Goal: Share content: Share content

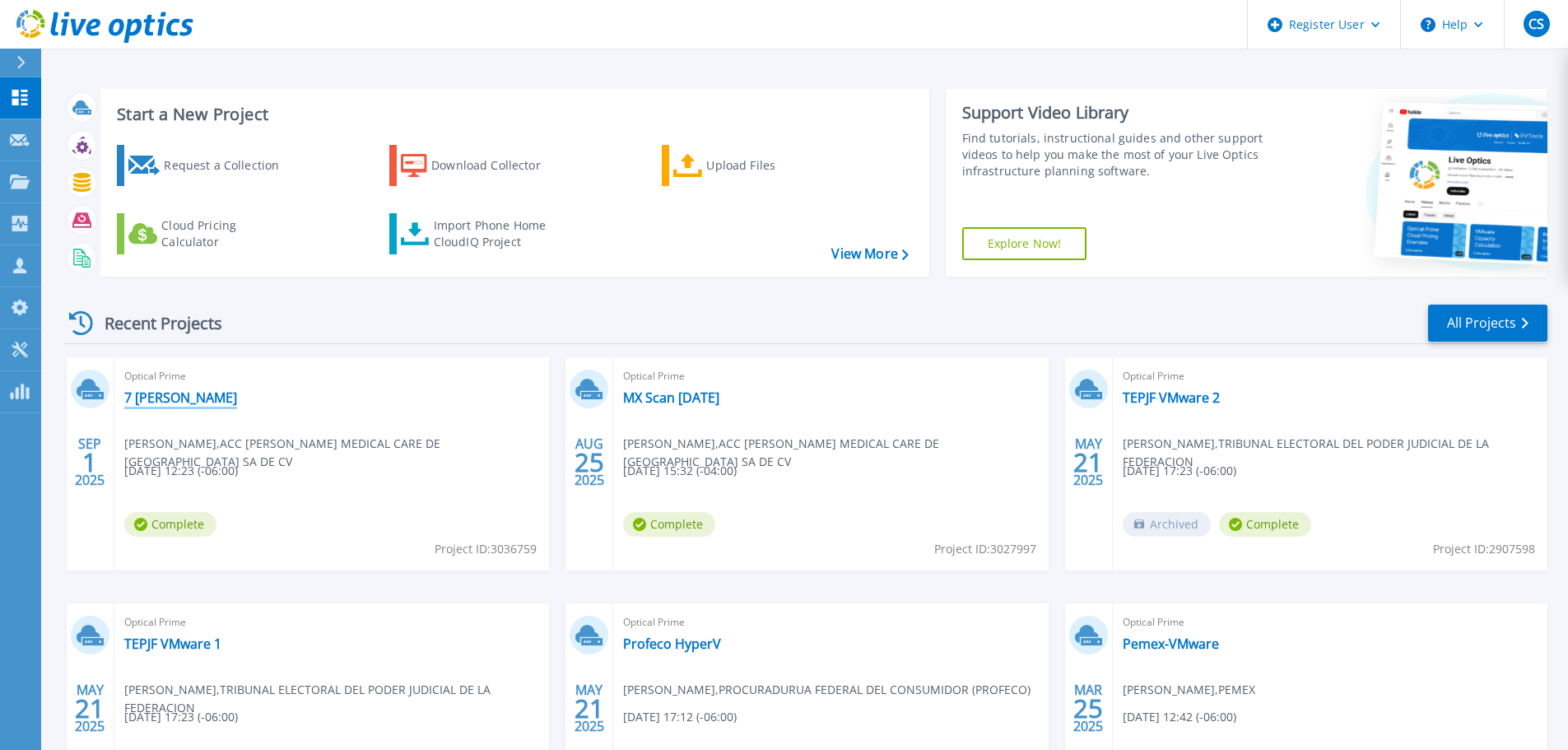
click at [142, 392] on link "7 [PERSON_NAME]" at bounding box center [181, 397] width 113 height 17
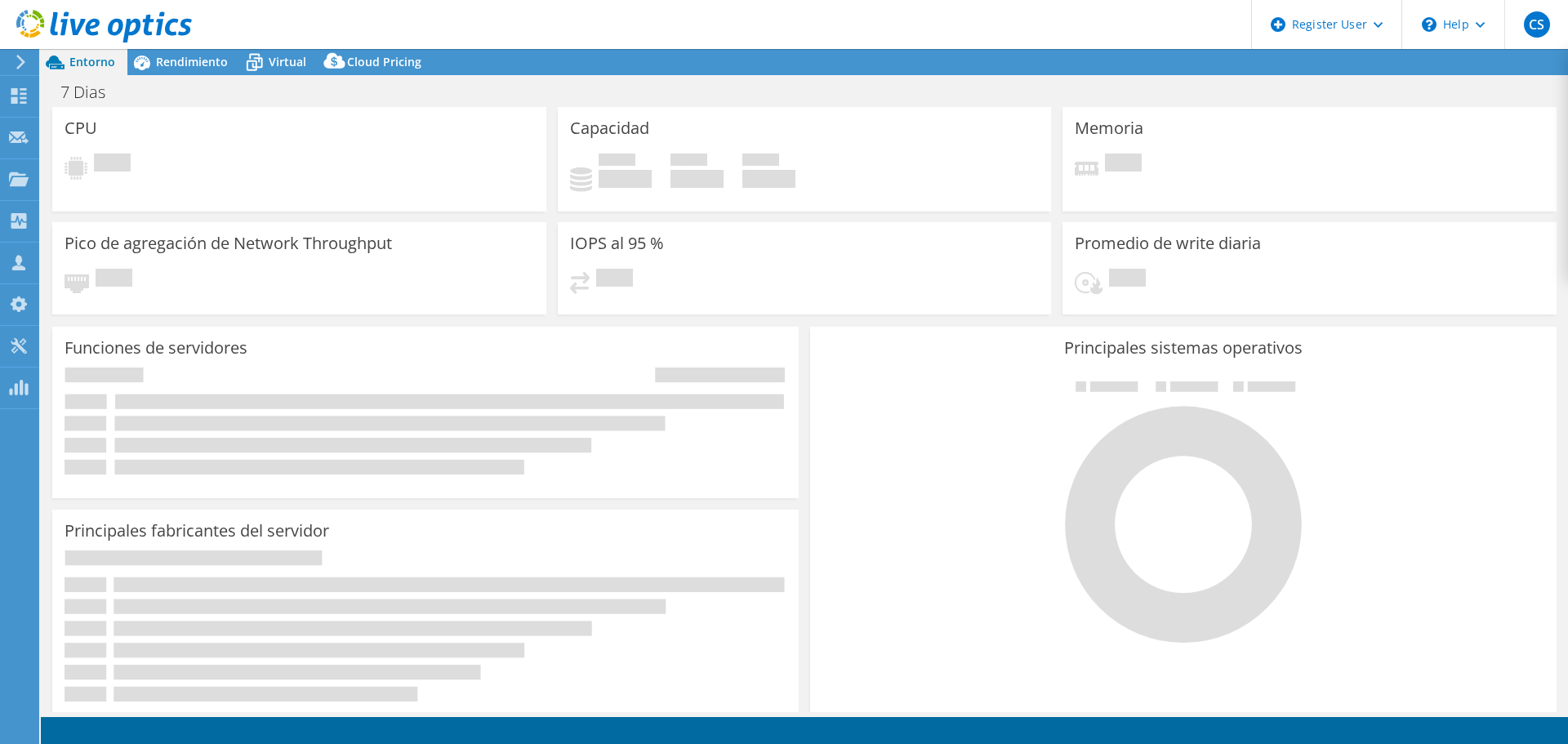
select select "USD"
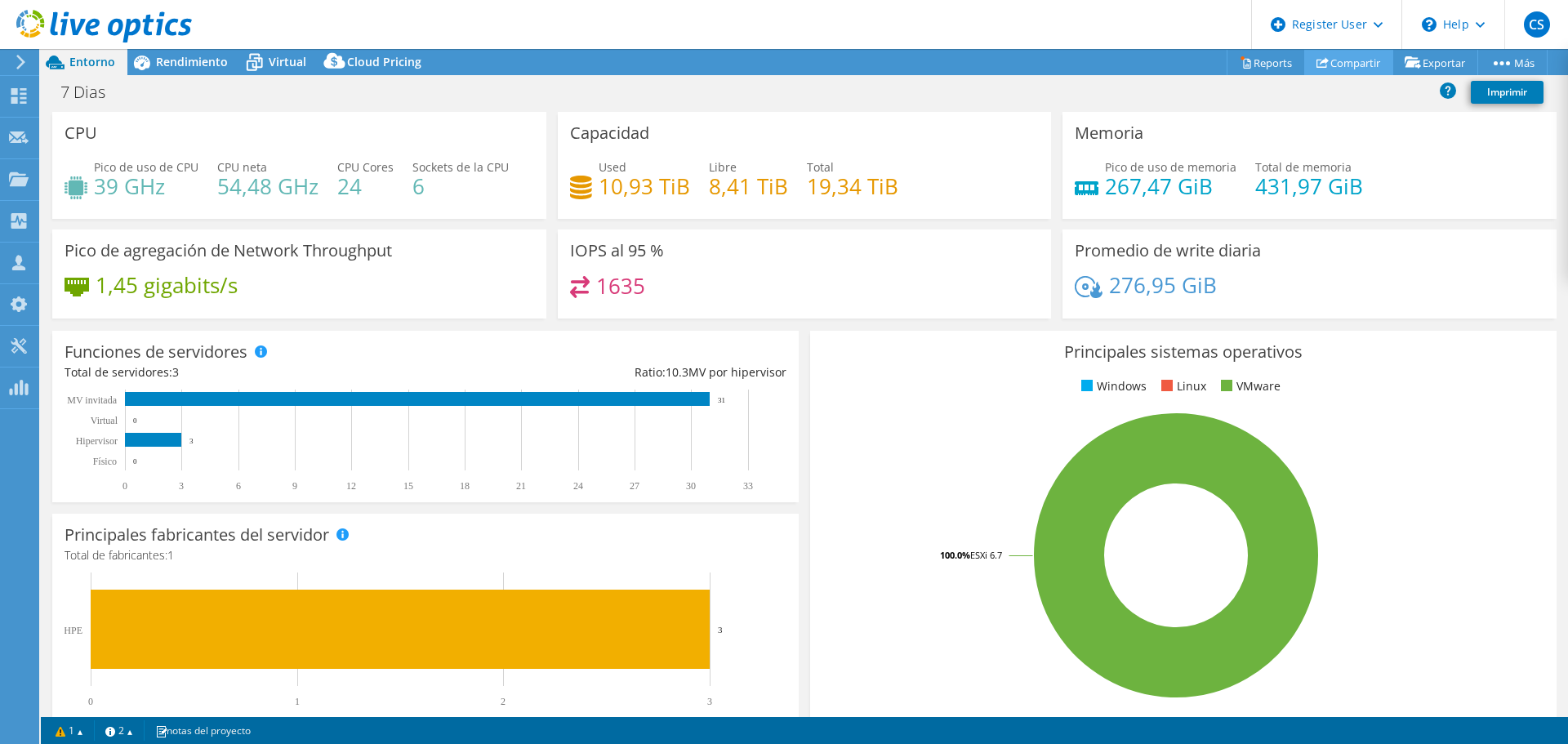
click at [1355, 62] on link "Compartir" at bounding box center [1348, 62] width 89 height 25
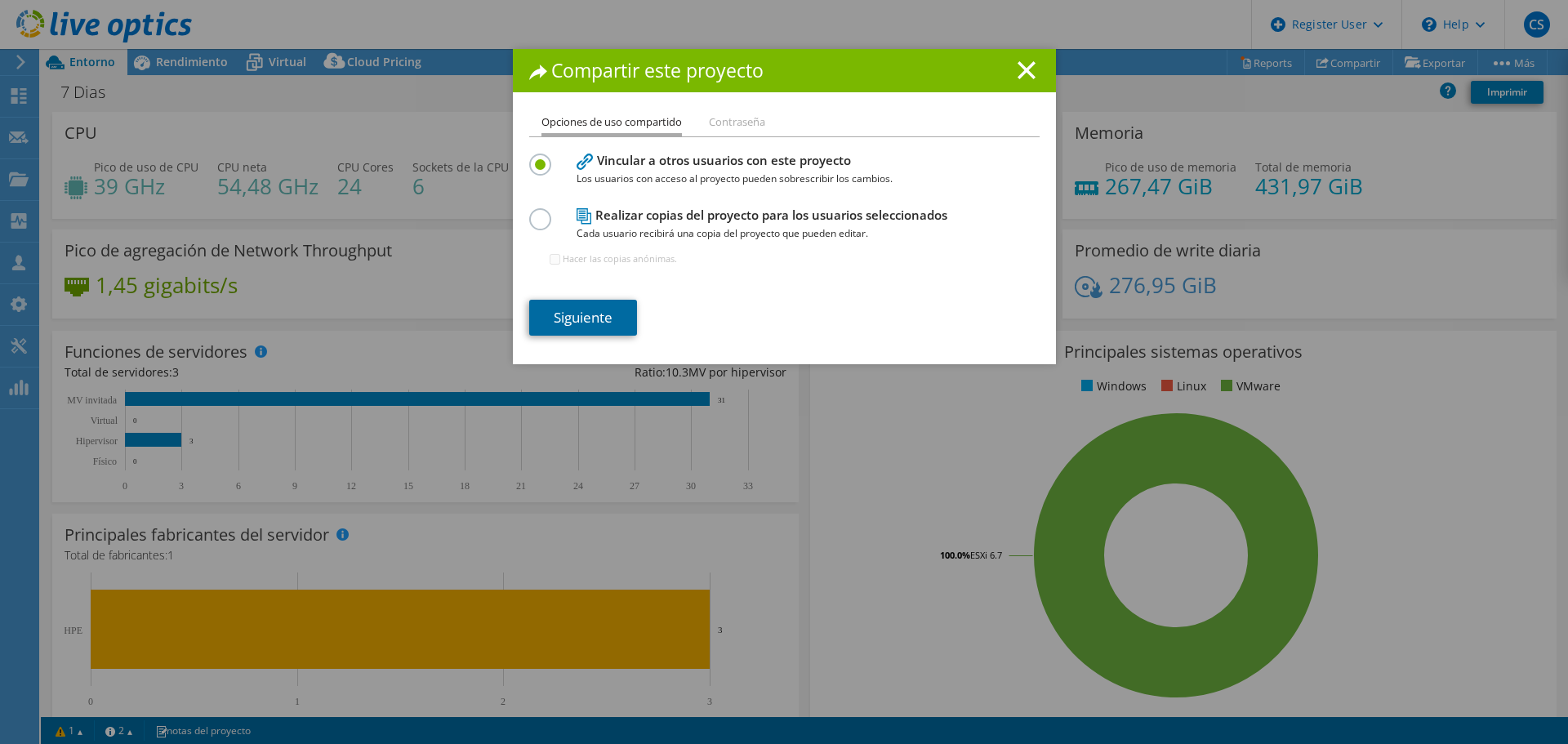
click at [588, 310] on link "Siguiente" at bounding box center [582, 317] width 108 height 36
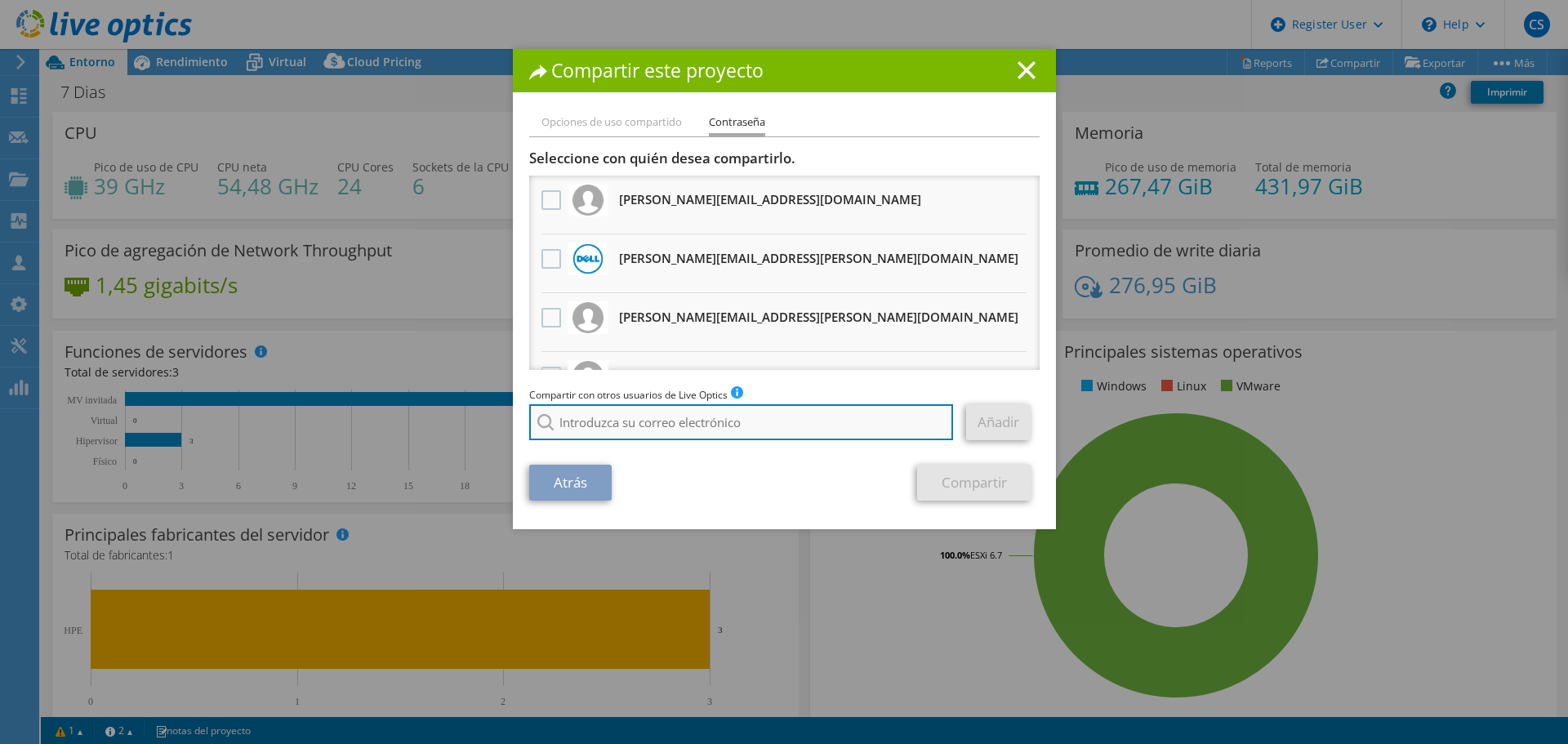
click at [591, 427] on input "search" at bounding box center [741, 422] width 425 height 36
click at [769, 483] on div "Atrás Compartir" at bounding box center [784, 482] width 510 height 36
click at [816, 414] on input "edgar.marquez@dell.com" at bounding box center [741, 422] width 425 height 36
click at [592, 421] on input "edgar.marquez@dell.com" at bounding box center [741, 422] width 425 height 36
type input "edgar_marquez@dell.com"
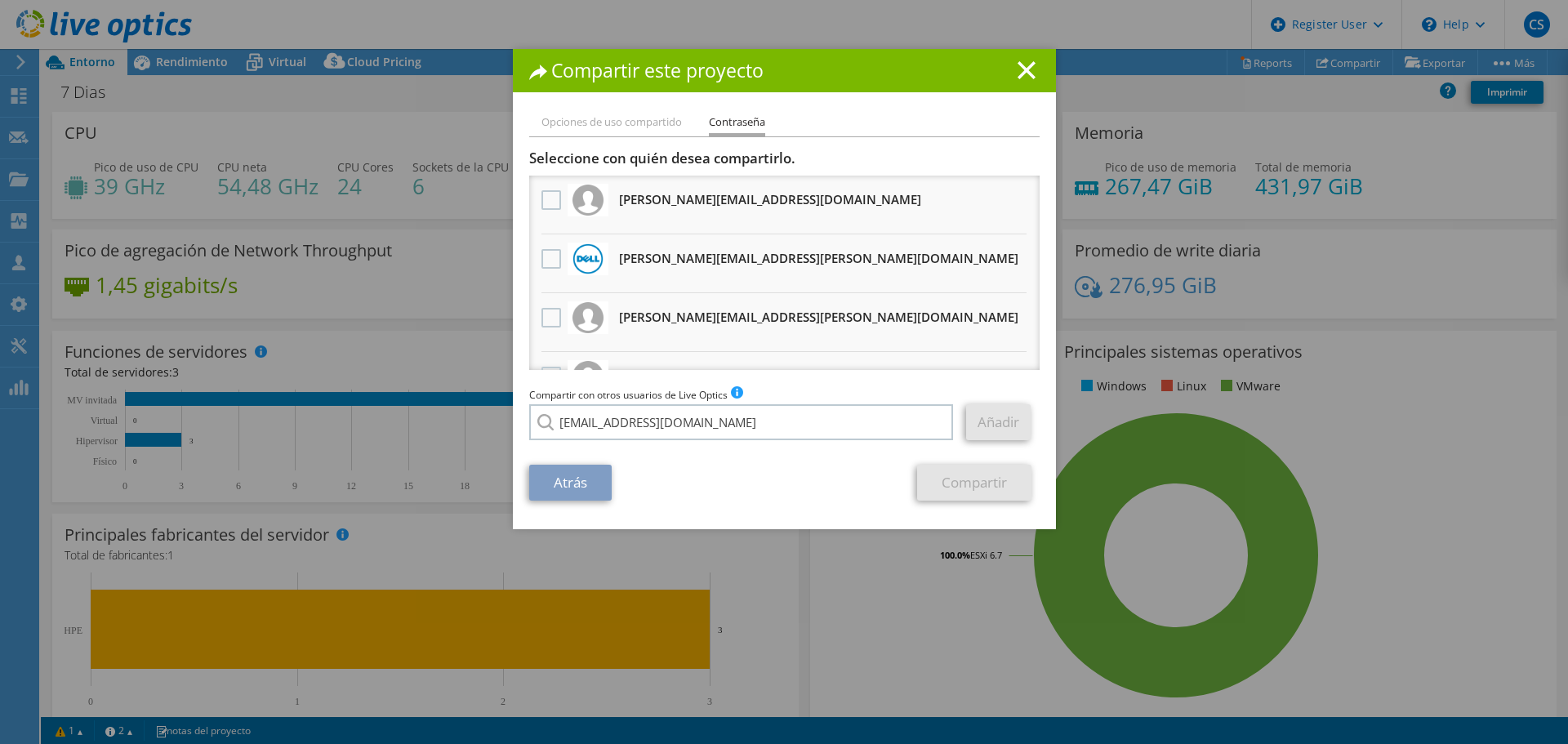
click at [770, 475] on div "Atrás Compartir" at bounding box center [784, 482] width 510 height 36
click at [624, 116] on li "Opciones de uso compartido" at bounding box center [611, 123] width 140 height 20
click at [1024, 67] on line at bounding box center [1026, 70] width 17 height 17
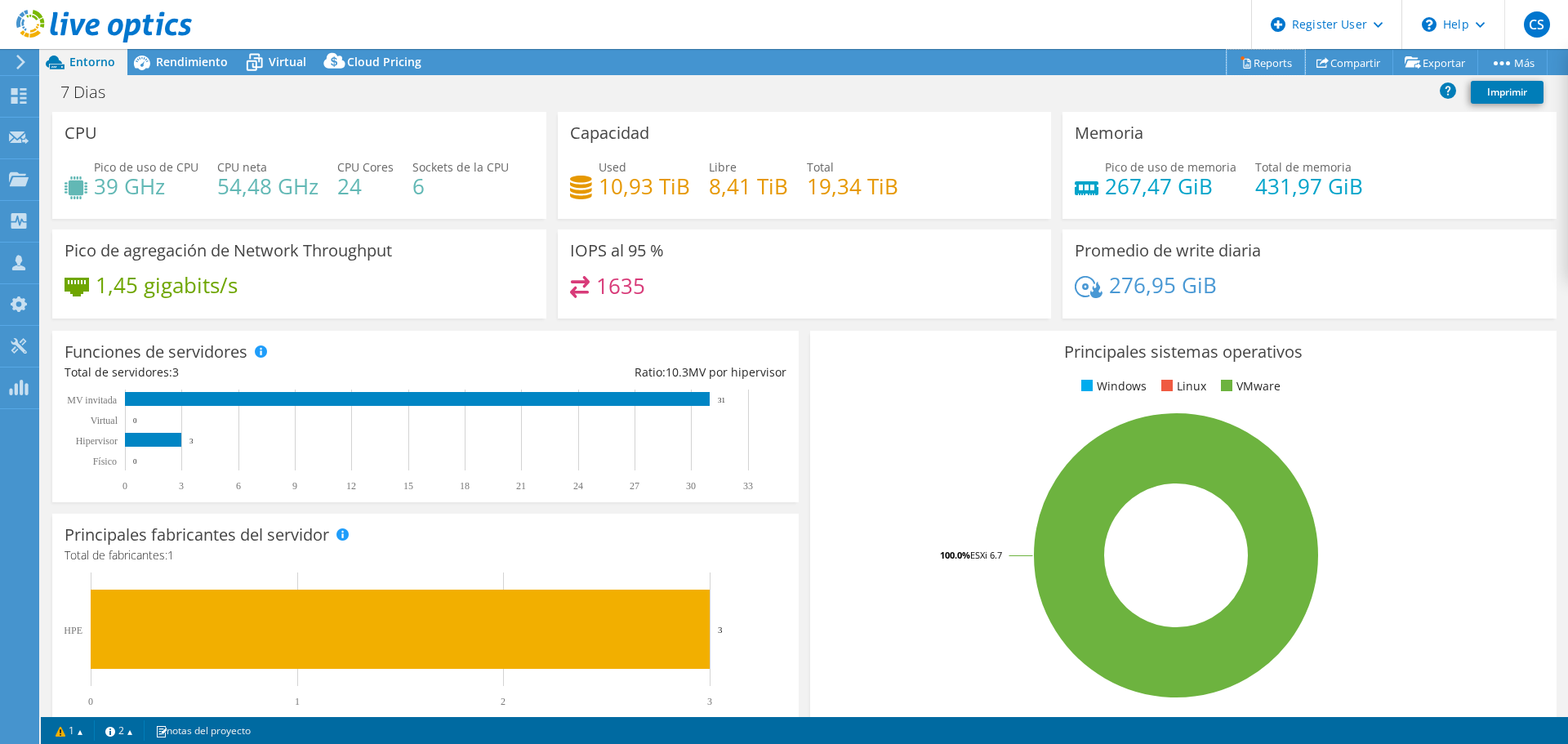
click at [1254, 62] on link "Reports" at bounding box center [1266, 62] width 79 height 25
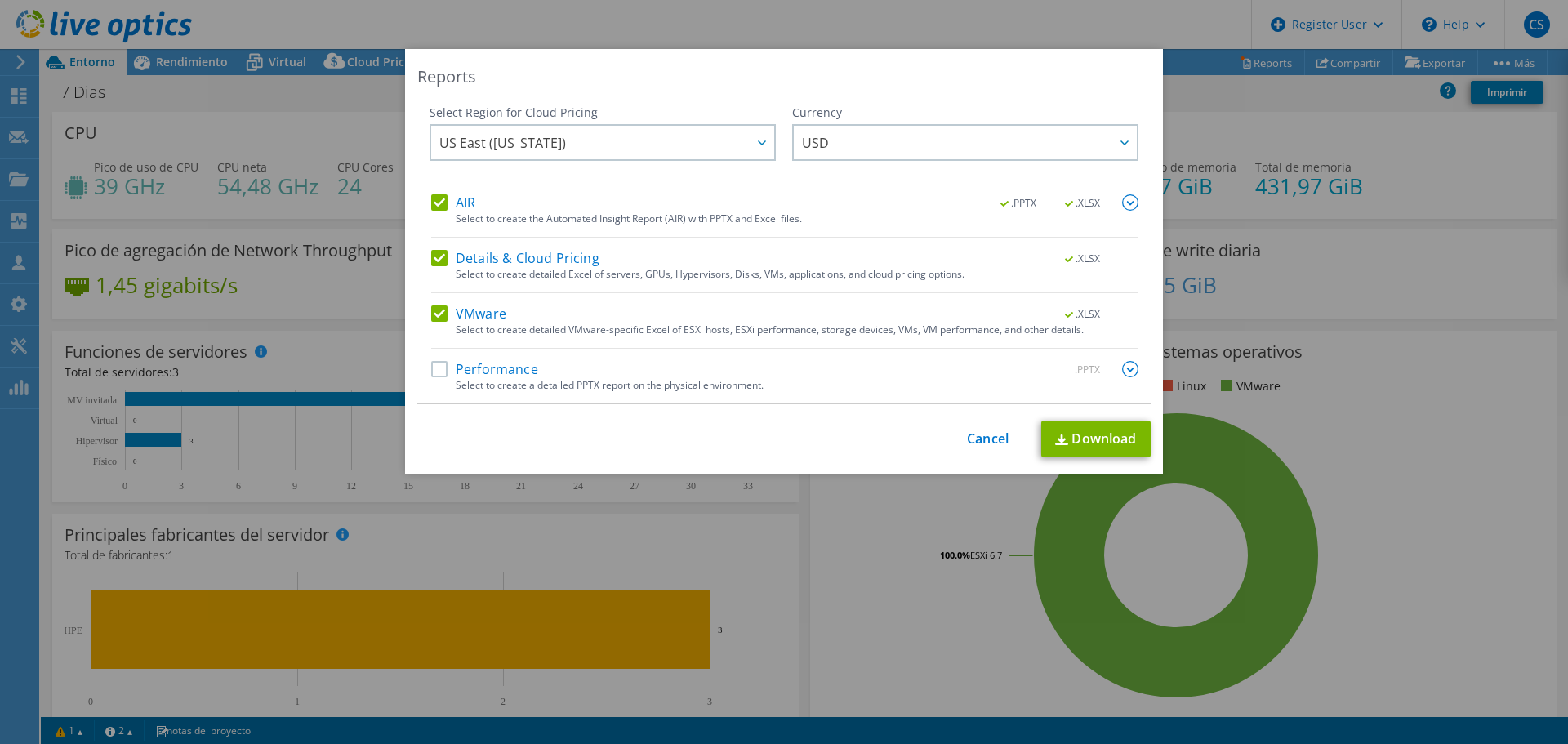
click at [435, 366] on label "Performance" at bounding box center [484, 368] width 107 height 17
click at [0, 0] on input "Performance" at bounding box center [0, 0] width 0 height 0
click at [756, 151] on div at bounding box center [761, 143] width 26 height 33
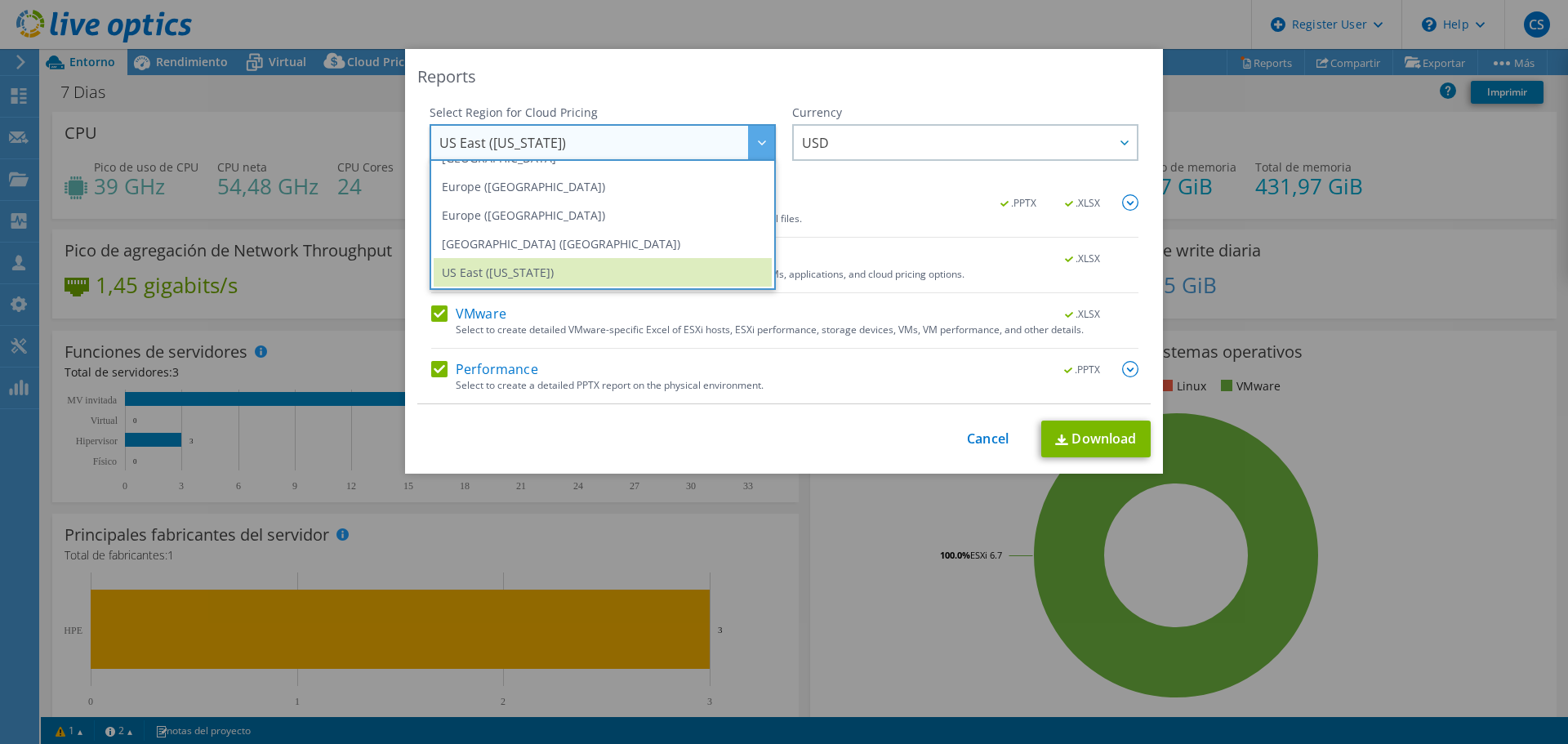
scroll to position [221, 0]
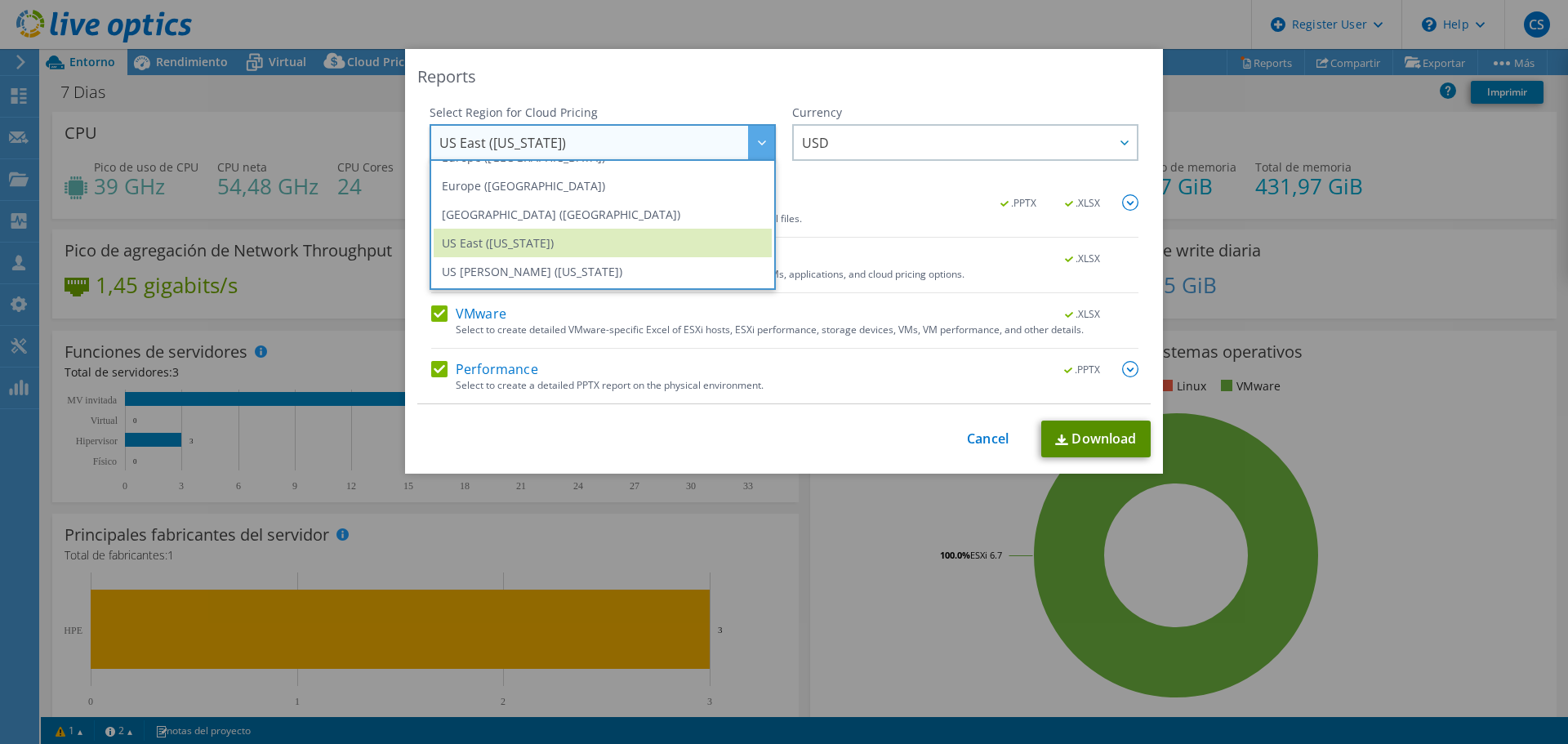
click at [1108, 443] on link "Download" at bounding box center [1095, 439] width 109 height 37
